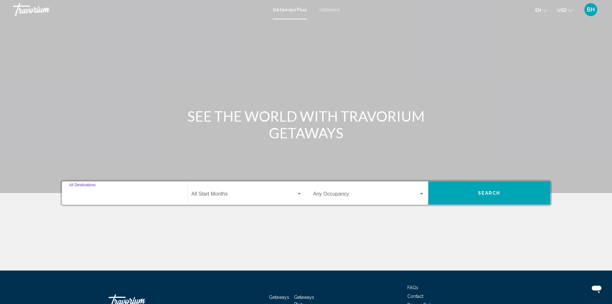
click at [95, 194] on input "Destination All Destinations" at bounding box center [124, 195] width 111 height 6
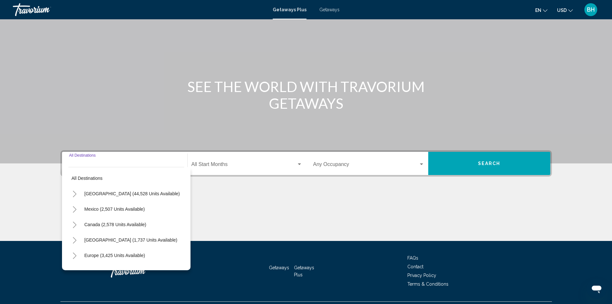
scroll to position [45, 0]
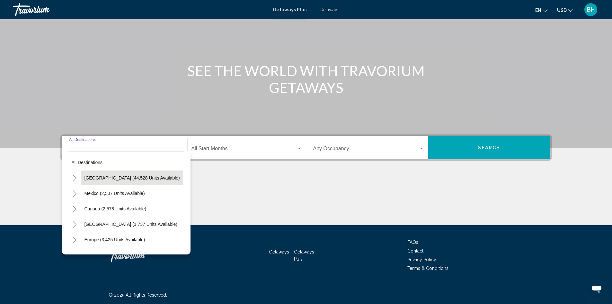
click at [102, 178] on span "United States (44,528 units available)" at bounding box center [132, 177] width 95 height 5
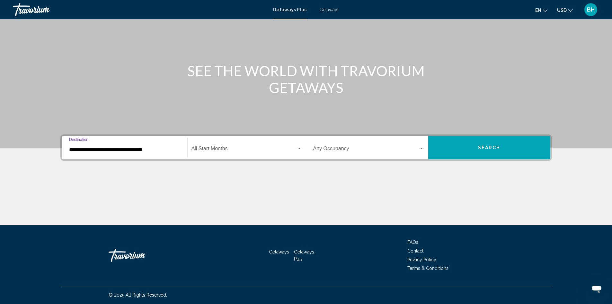
click at [120, 150] on input "**********" at bounding box center [124, 150] width 111 height 6
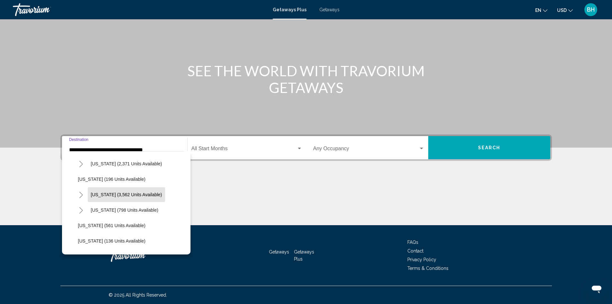
scroll to position [386, 0]
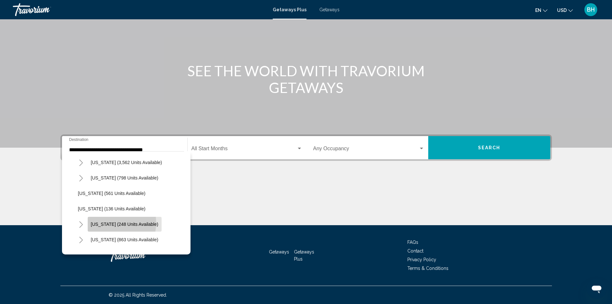
click at [102, 222] on span "New York (248 units available)" at bounding box center [124, 223] width 67 height 5
type input "**********"
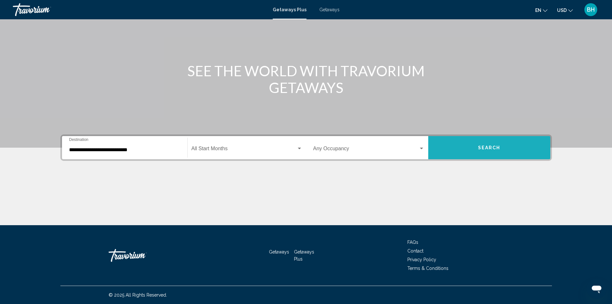
click at [483, 148] on span "Search" at bounding box center [489, 147] width 22 height 5
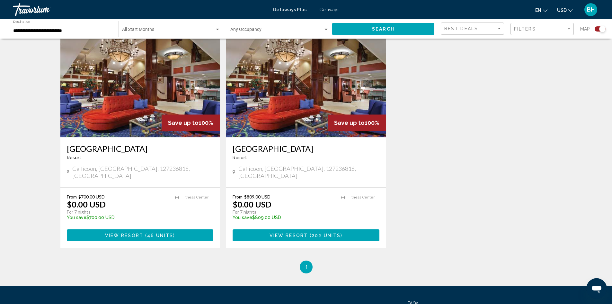
scroll to position [222, 0]
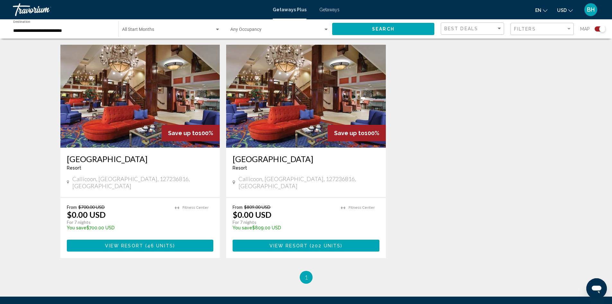
click at [131, 243] on span "View Resort" at bounding box center [124, 245] width 38 height 5
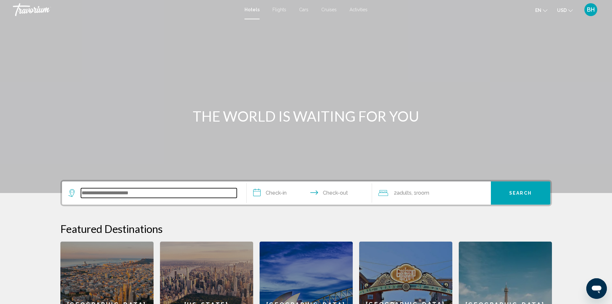
click at [120, 194] on input "Search widget" at bounding box center [159, 193] width 156 height 10
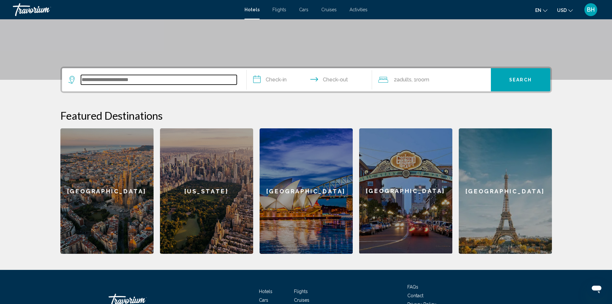
scroll to position [158, 0]
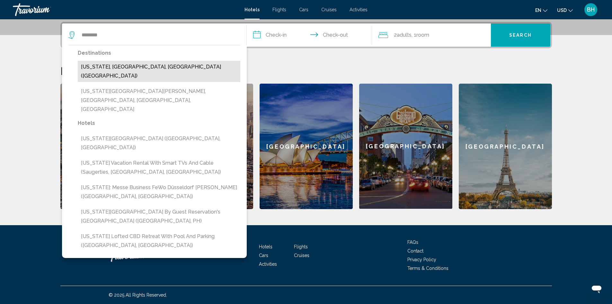
click at [100, 65] on button "[US_STATE], [GEOGRAPHIC_DATA], [GEOGRAPHIC_DATA] ([GEOGRAPHIC_DATA])" at bounding box center [159, 71] width 163 height 21
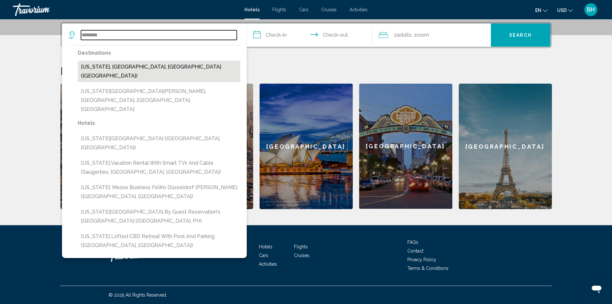
type input "**********"
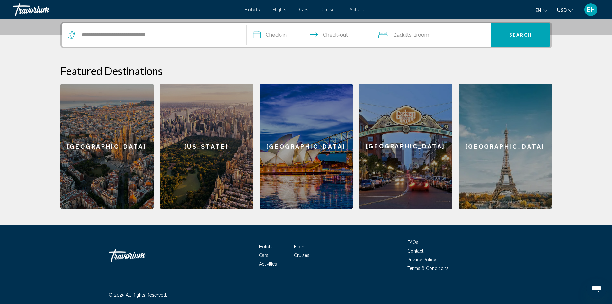
click at [277, 36] on input "**********" at bounding box center [311, 35] width 128 height 25
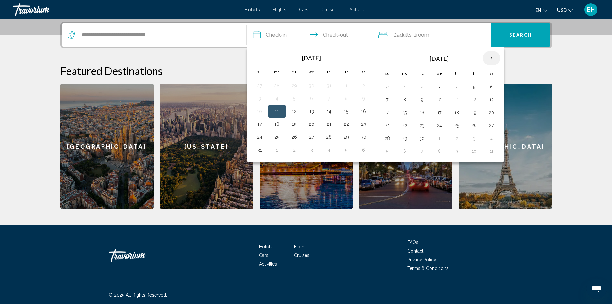
click at [491, 57] on th "Next month" at bounding box center [491, 58] width 17 height 14
click at [278, 138] on button "29" at bounding box center [277, 138] width 10 height 9
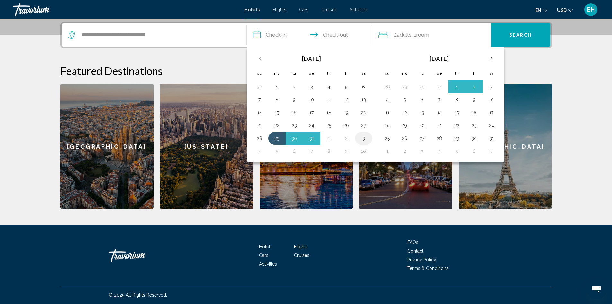
click at [364, 138] on button "3" at bounding box center [364, 138] width 10 height 9
type input "**********"
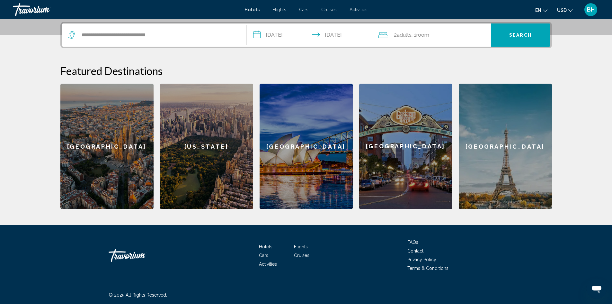
click at [514, 31] on button "Search" at bounding box center [520, 34] width 59 height 23
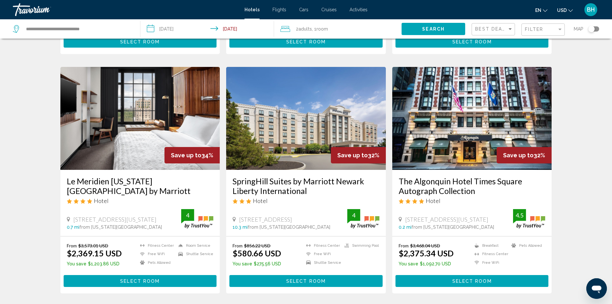
scroll to position [739, 0]
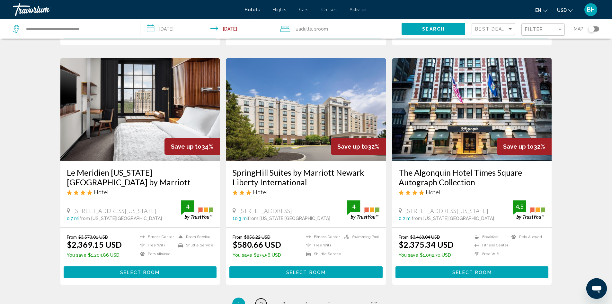
click at [261, 300] on span "2" at bounding box center [261, 303] width 3 height 7
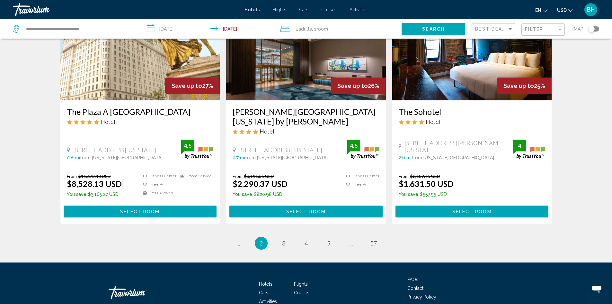
scroll to position [771, 0]
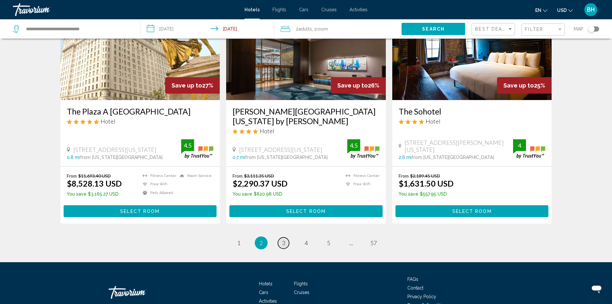
click at [285, 239] on span "3" at bounding box center [283, 242] width 3 height 7
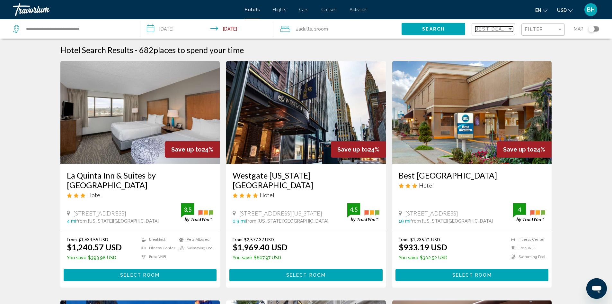
click at [493, 29] on span "Best Deals" at bounding box center [492, 28] width 34 height 5
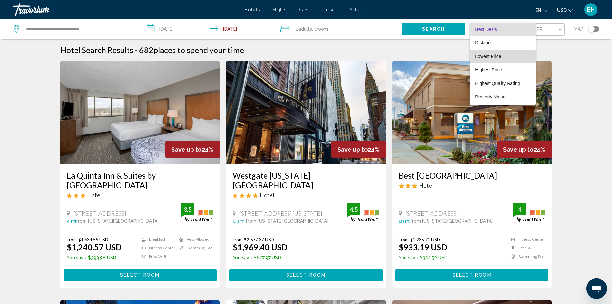
click at [482, 57] on span "Lowest Price" at bounding box center [488, 56] width 26 height 5
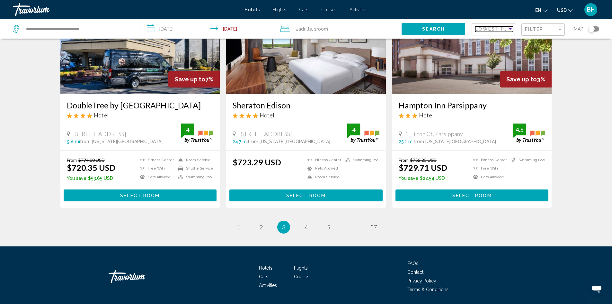
scroll to position [803, 0]
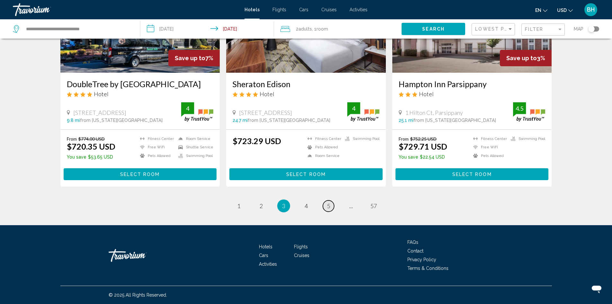
click at [328, 209] on span "5" at bounding box center [328, 205] width 3 height 7
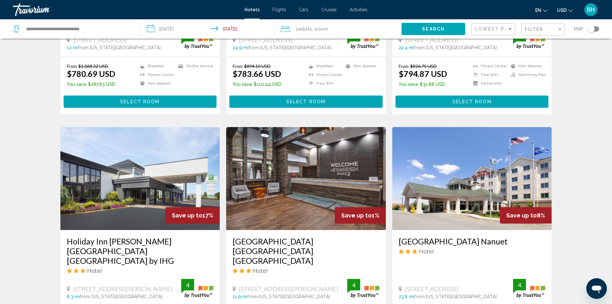
scroll to position [161, 0]
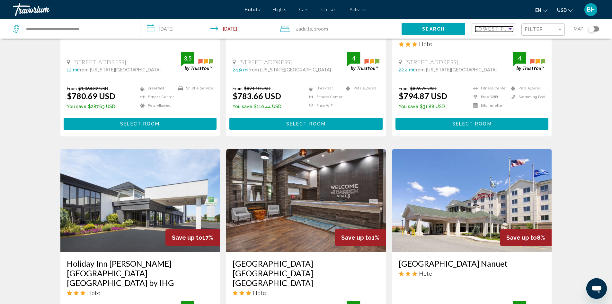
click at [490, 28] on span "Lowest Price" at bounding box center [495, 28] width 41 height 5
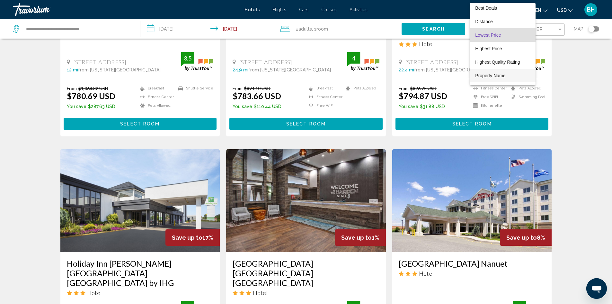
scroll to position [0, 0]
click at [493, 10] on span "Best Deals" at bounding box center [486, 9] width 22 height 5
